Goal: Task Accomplishment & Management: Complete application form

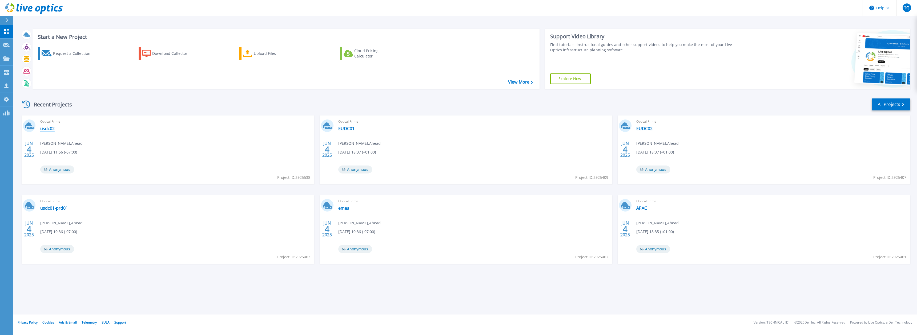
click at [45, 130] on link "usdc02" at bounding box center [47, 128] width 14 height 5
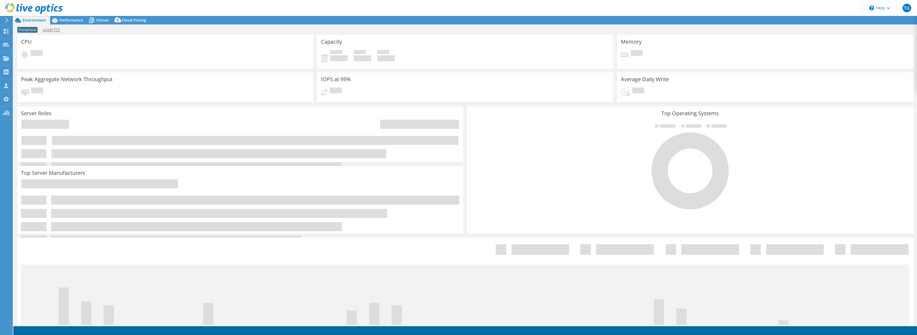
select select "USD"
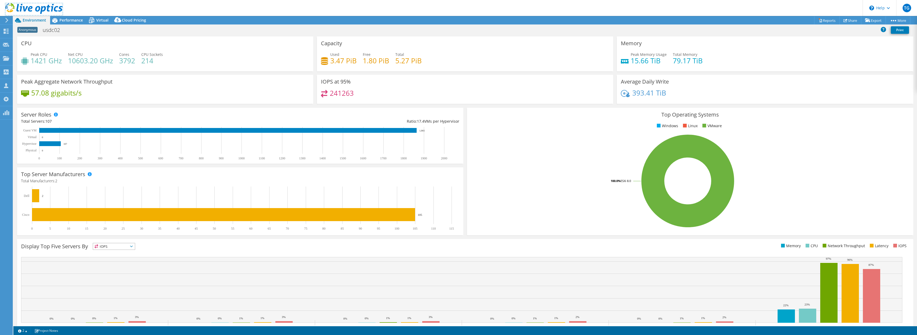
drag, startPoint x: 18, startPoint y: 9, endPoint x: 43, endPoint y: 20, distance: 27.2
click at [18, 9] on icon at bounding box center [33, 8] width 57 height 11
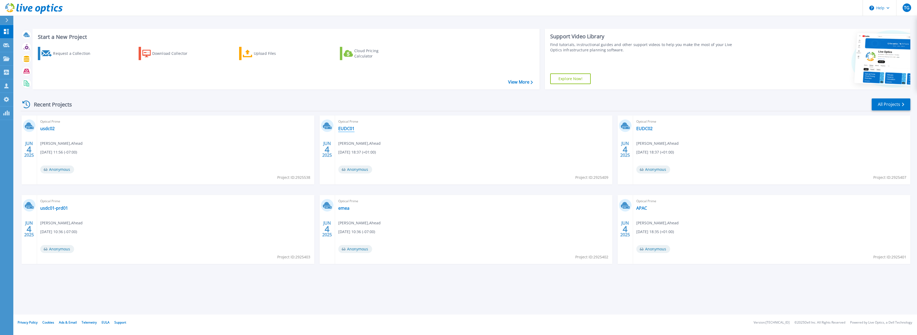
click at [350, 130] on link "EUDC01" at bounding box center [346, 128] width 16 height 5
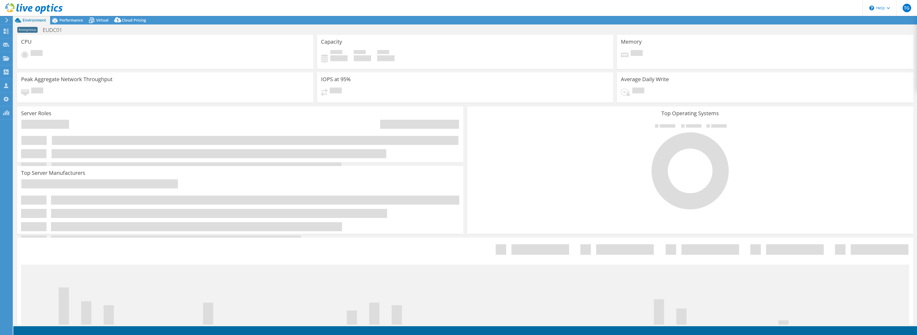
select select "USD"
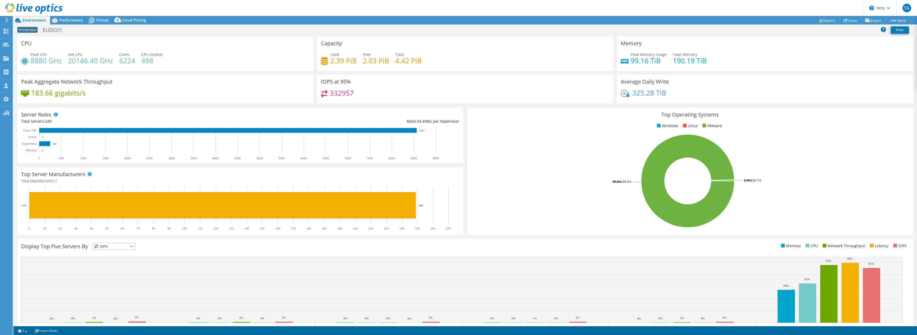
scroll to position [20, 0]
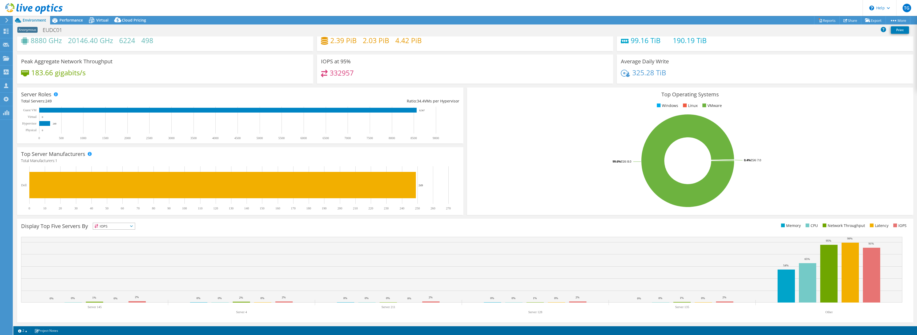
click at [467, 215] on div "Top Operating Systems Windows Linux VMware 99.6% ESXi 8.0 0.4% ESXi 7.0" at bounding box center [690, 152] width 446 height 128
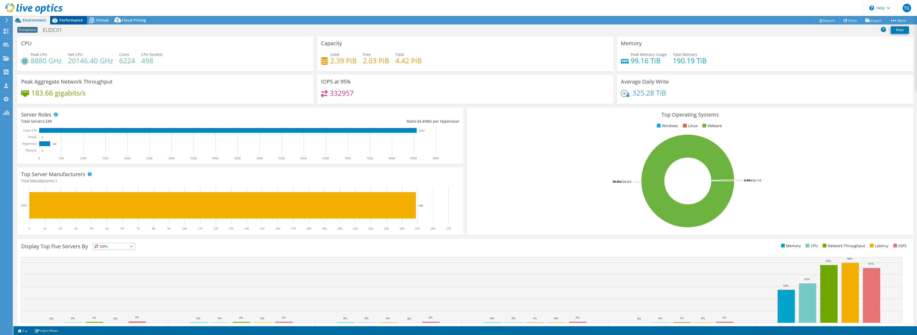
click at [62, 19] on span "Performance" at bounding box center [70, 20] width 23 height 5
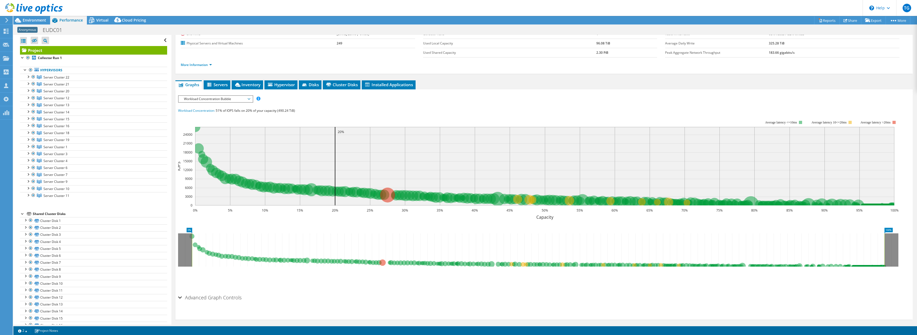
scroll to position [36, 0]
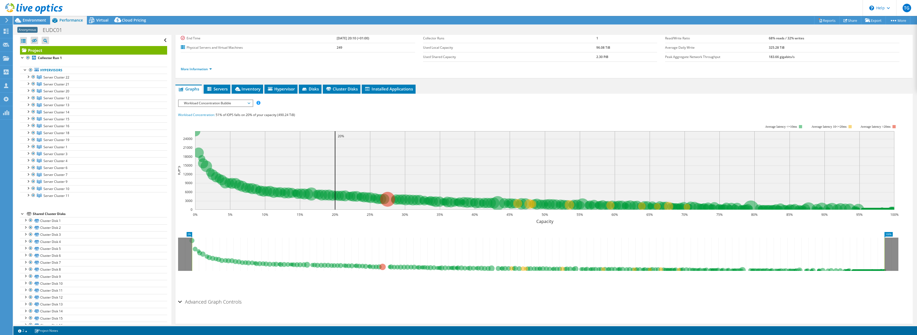
click at [228, 103] on span "Workload Concentration Bubble" at bounding box center [215, 103] width 68 height 6
click at [212, 122] on li "IO Size" at bounding box center [216, 122] width 74 height 6
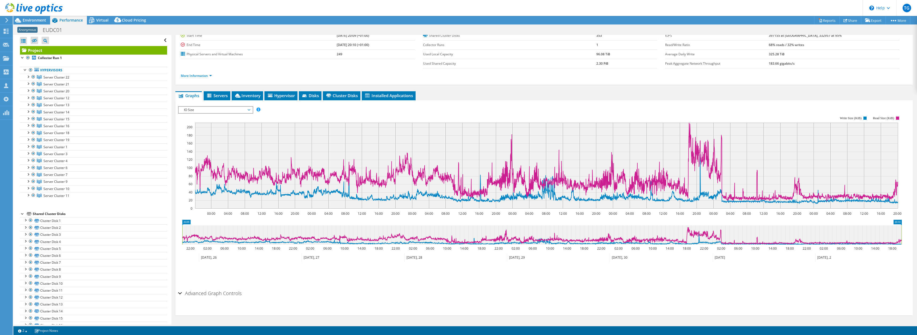
scroll to position [0, 0]
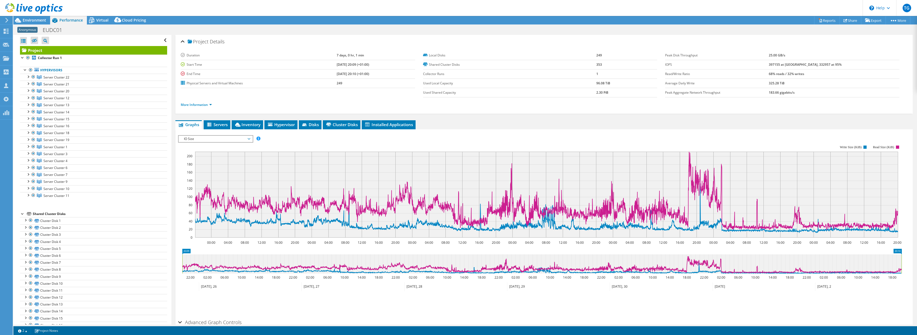
click at [213, 139] on span "IO Size" at bounding box center [215, 139] width 68 height 6
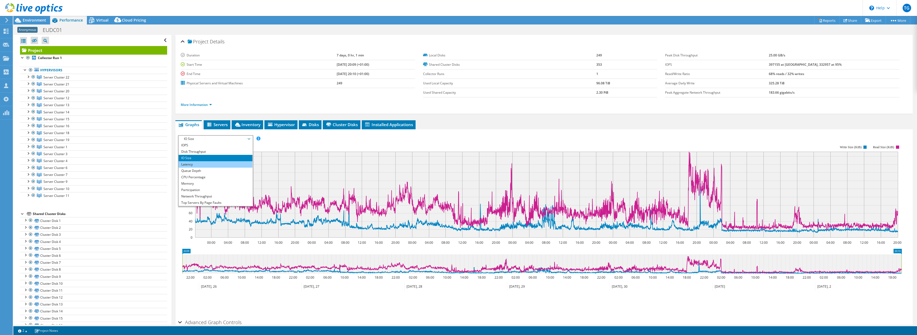
click at [196, 166] on li "Latency" at bounding box center [216, 164] width 74 height 6
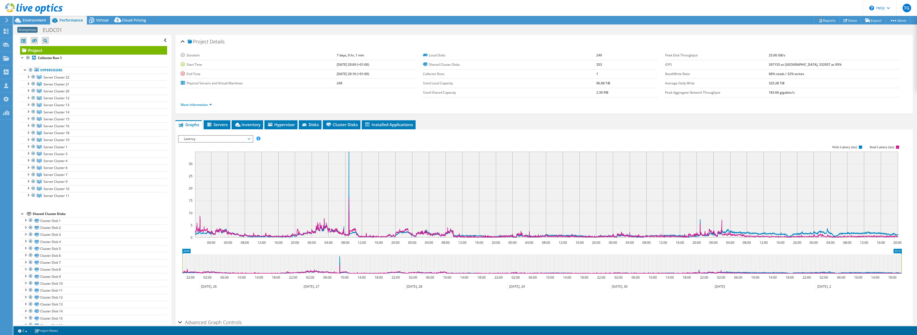
click at [279, 82] on label "Physical Servers and Virtual Machines" at bounding box center [259, 83] width 156 height 5
click at [24, 11] on use at bounding box center [33, 8] width 57 height 11
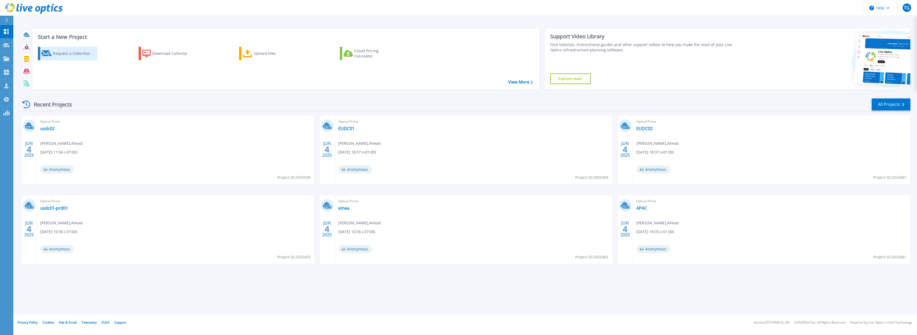
click at [81, 55] on div "Request a Collection" at bounding box center [74, 53] width 43 height 11
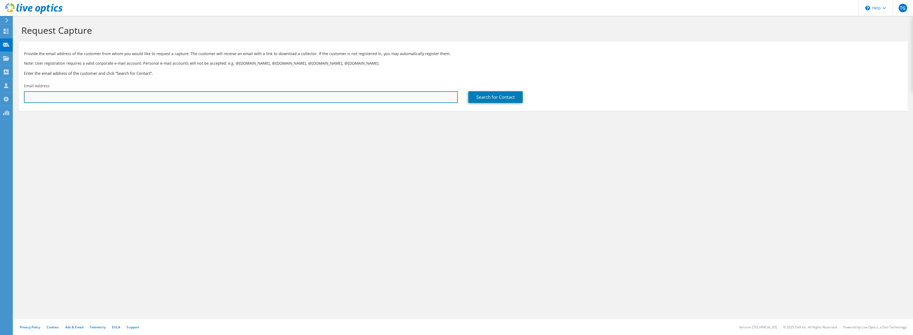
click at [206, 102] on input "text" at bounding box center [240, 97] width 433 height 12
type input "kent.jackson@aa.com"
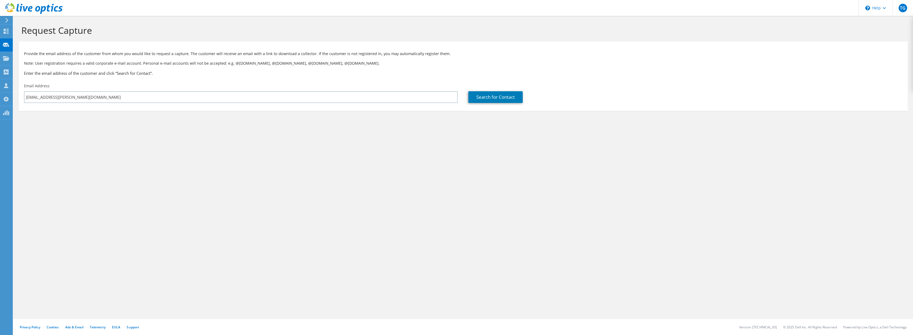
click at [245, 204] on div "Request Capture Provide the email address of the customer from whom you would l…" at bounding box center [462, 175] width 899 height 319
click at [501, 100] on link "Search for Contact" at bounding box center [495, 97] width 54 height 12
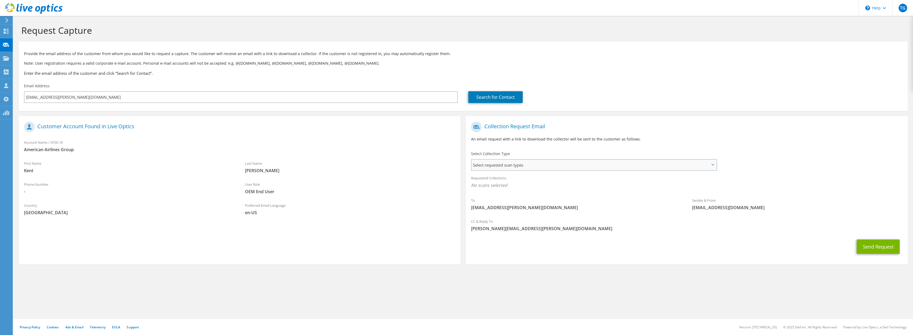
click at [633, 168] on span "Select requested scan types" at bounding box center [593, 165] width 245 height 11
click at [613, 185] on li "Optical Prime" at bounding box center [593, 182] width 241 height 9
click at [484, 182] on label "Optical Prime" at bounding box center [499, 181] width 32 height 6
click at [0, 0] on input "Optical Prime" at bounding box center [0, 0] width 0 height 0
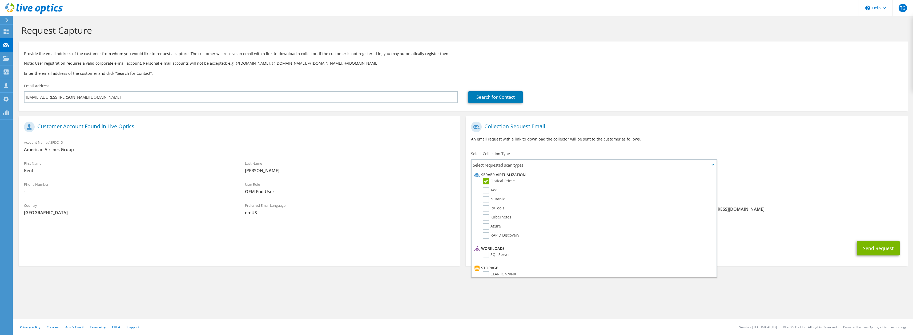
drag, startPoint x: 836, startPoint y: 133, endPoint x: 833, endPoint y: 135, distance: 3.8
click at [836, 133] on div "Collection Request Email An email request with a link to download the collector…" at bounding box center [685, 134] width 441 height 30
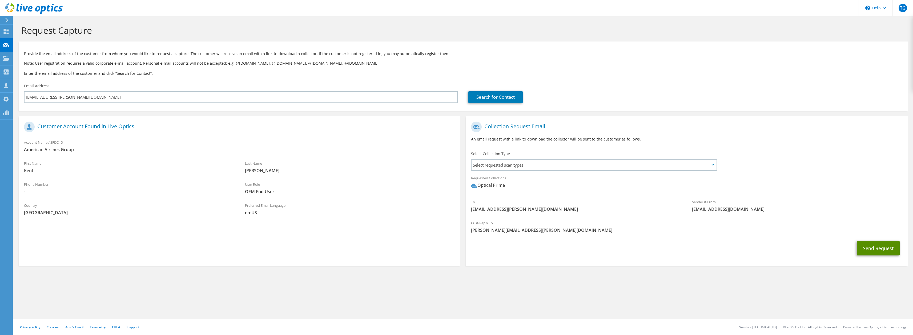
click at [872, 247] on button "Send Request" at bounding box center [877, 248] width 43 height 14
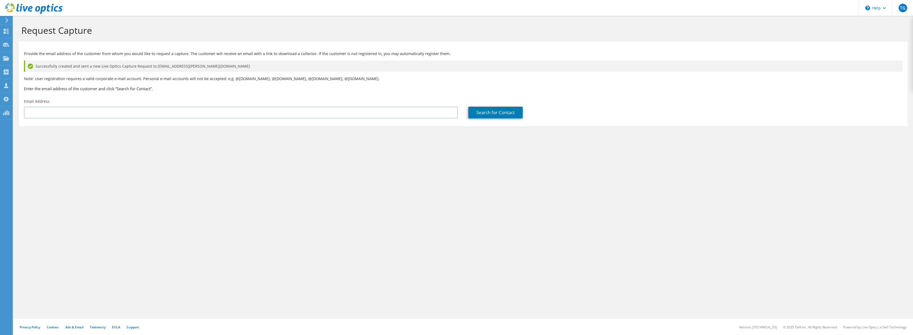
click at [360, 180] on div "Request Capture Provide the email address of the customer from whom you would l…" at bounding box center [462, 175] width 899 height 319
drag, startPoint x: 167, startPoint y: 179, endPoint x: 165, endPoint y: 173, distance: 5.8
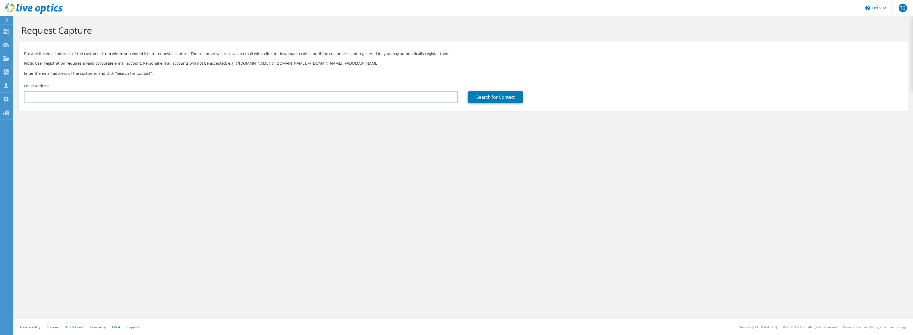
drag, startPoint x: 180, startPoint y: 166, endPoint x: 176, endPoint y: 162, distance: 6.2
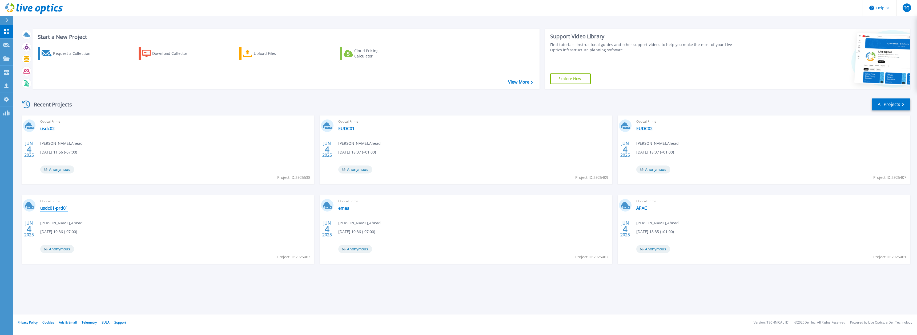
click at [63, 208] on link "usdc01-prd01" at bounding box center [54, 208] width 28 height 5
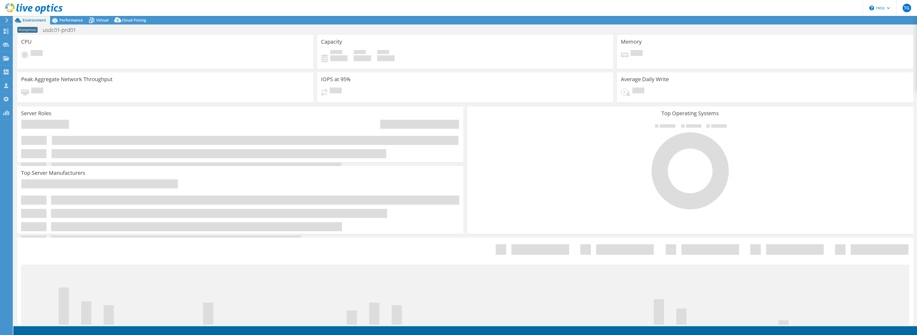
select select "USD"
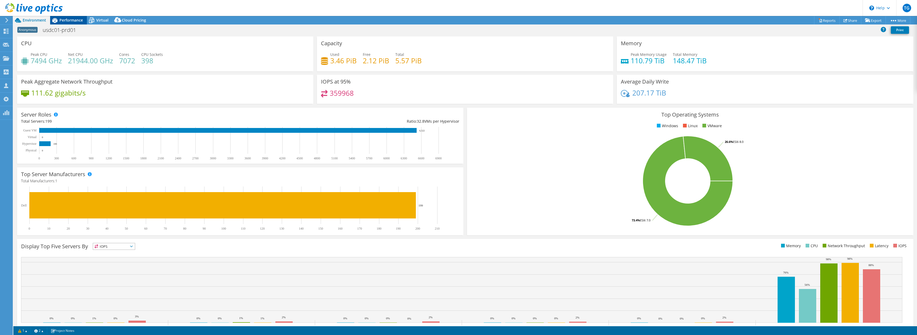
click at [67, 22] on span "Performance" at bounding box center [70, 20] width 23 height 5
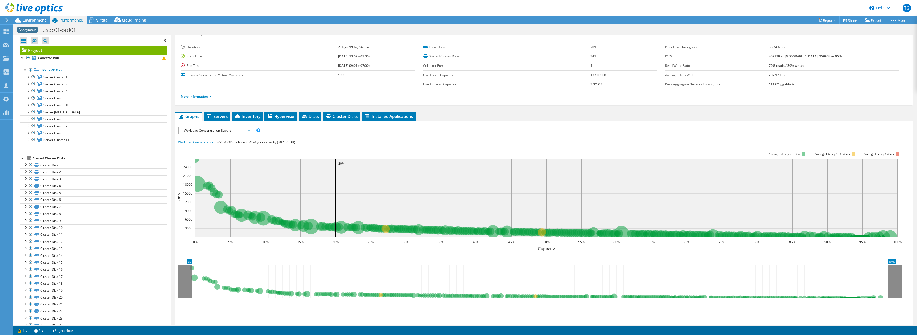
scroll to position [44, 0]
